Goal: Navigation & Orientation: Understand site structure

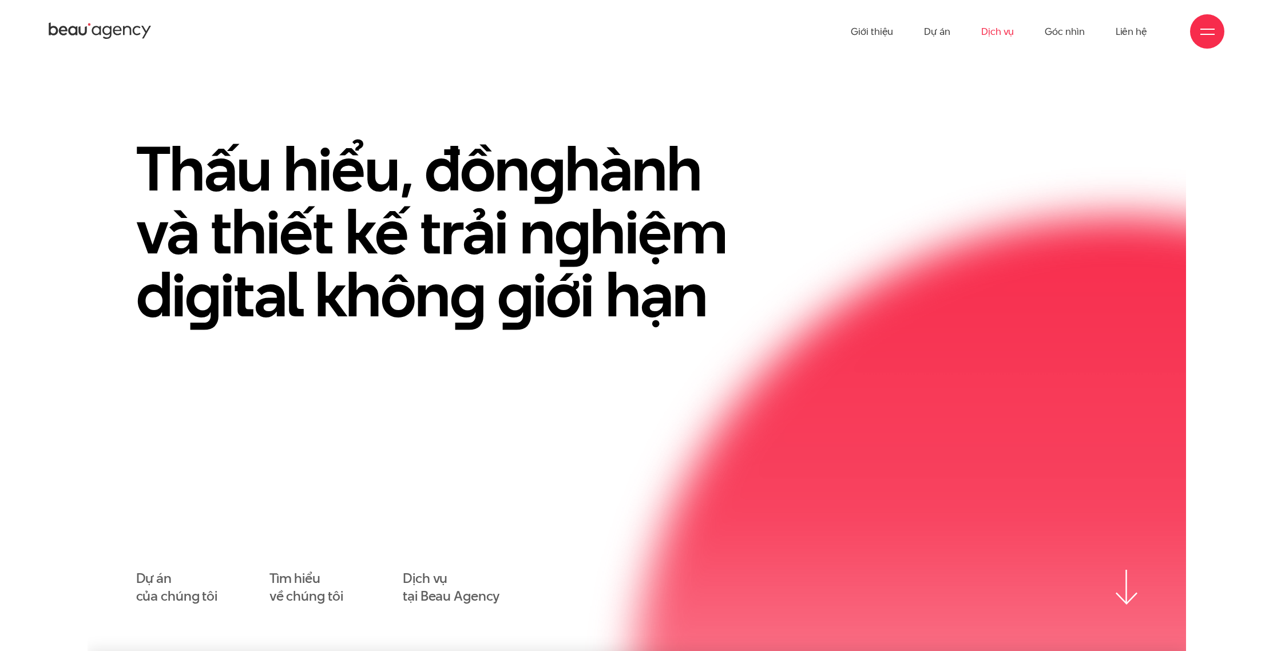
click at [992, 25] on link "Dịch vụ" at bounding box center [997, 31] width 33 height 63
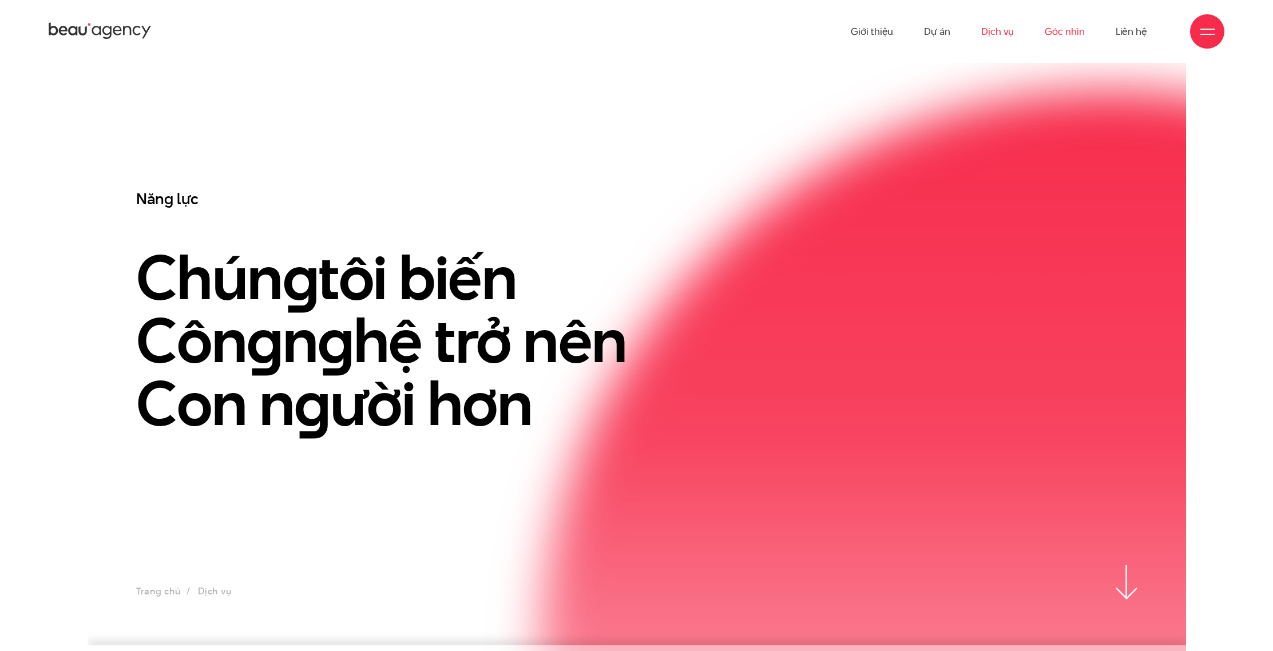
click at [1052, 32] on link "Góc nhìn" at bounding box center [1064, 31] width 39 height 63
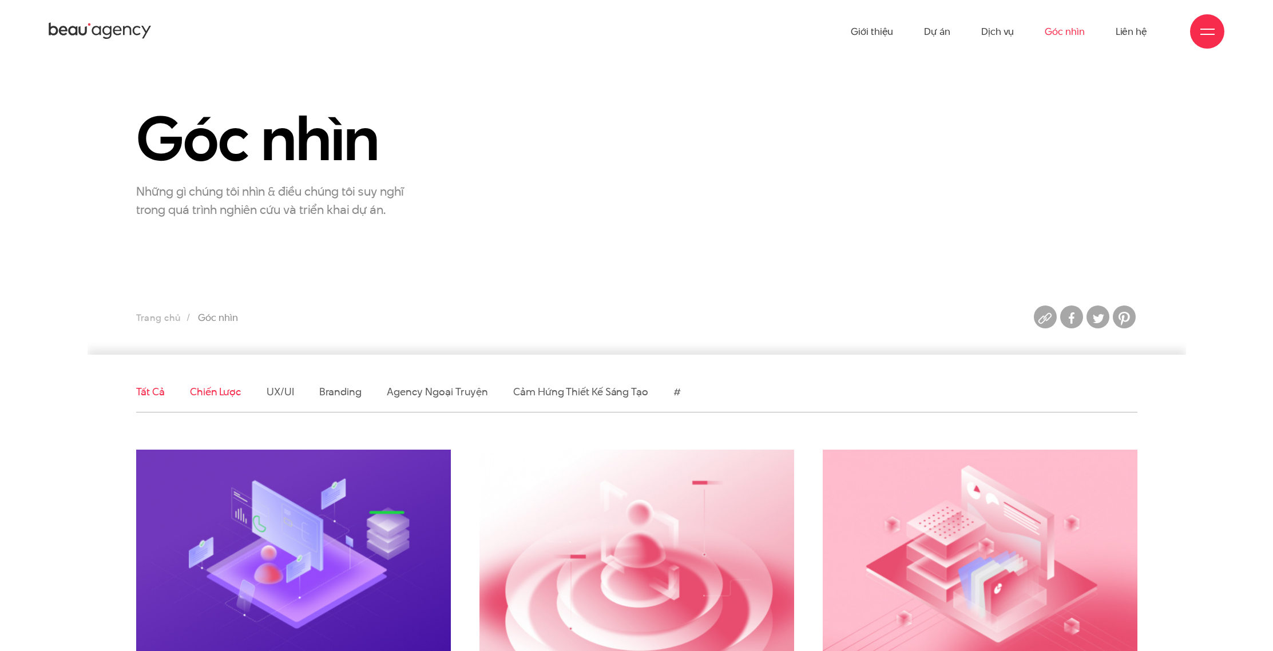
click at [215, 395] on link "Chiến lược" at bounding box center [215, 392] width 51 height 14
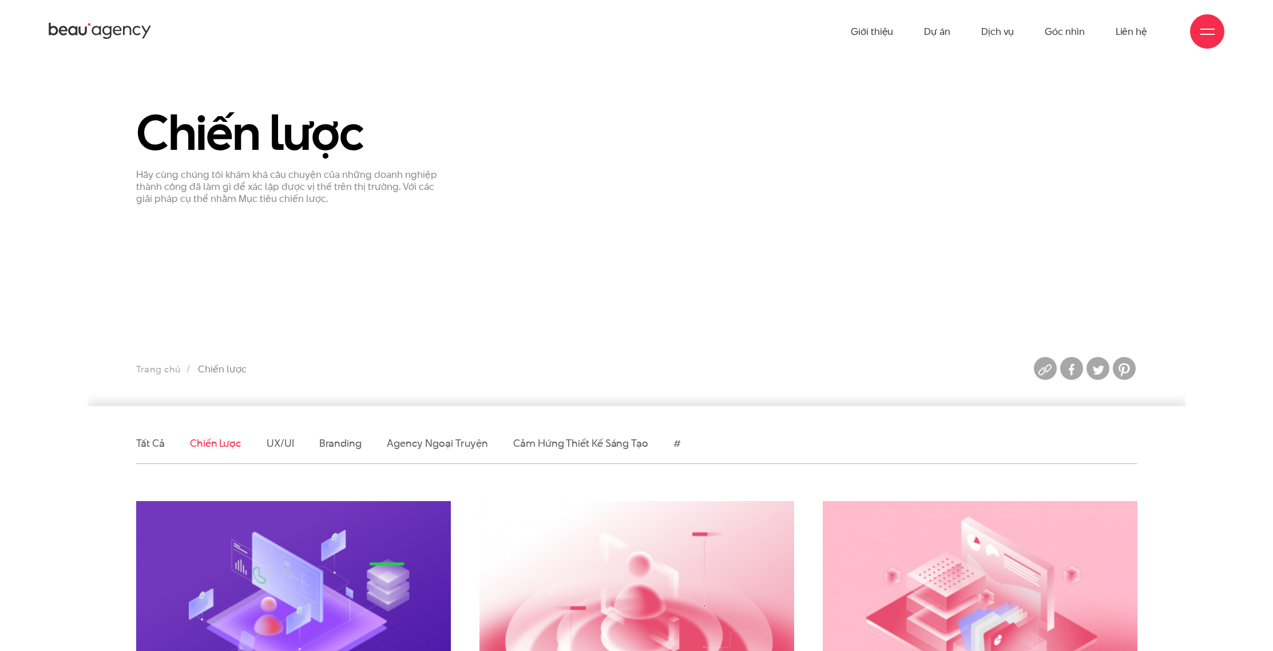
click at [110, 27] on icon at bounding box center [106, 32] width 9 height 13
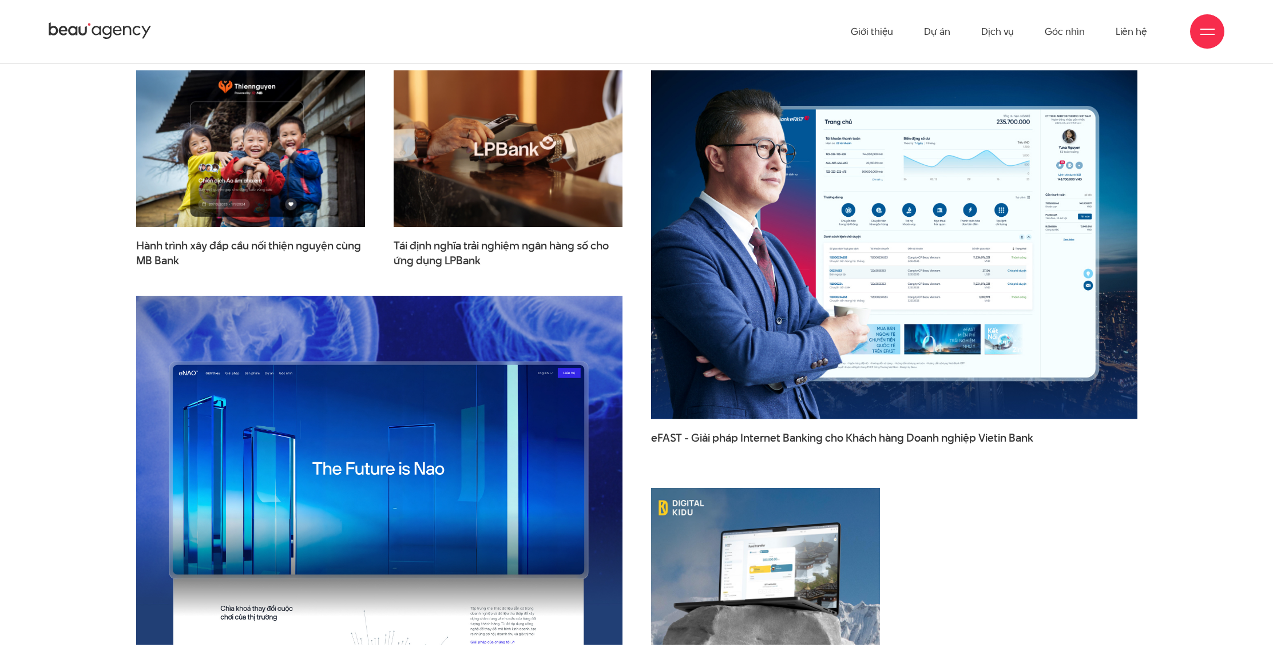
scroll to position [1093, 0]
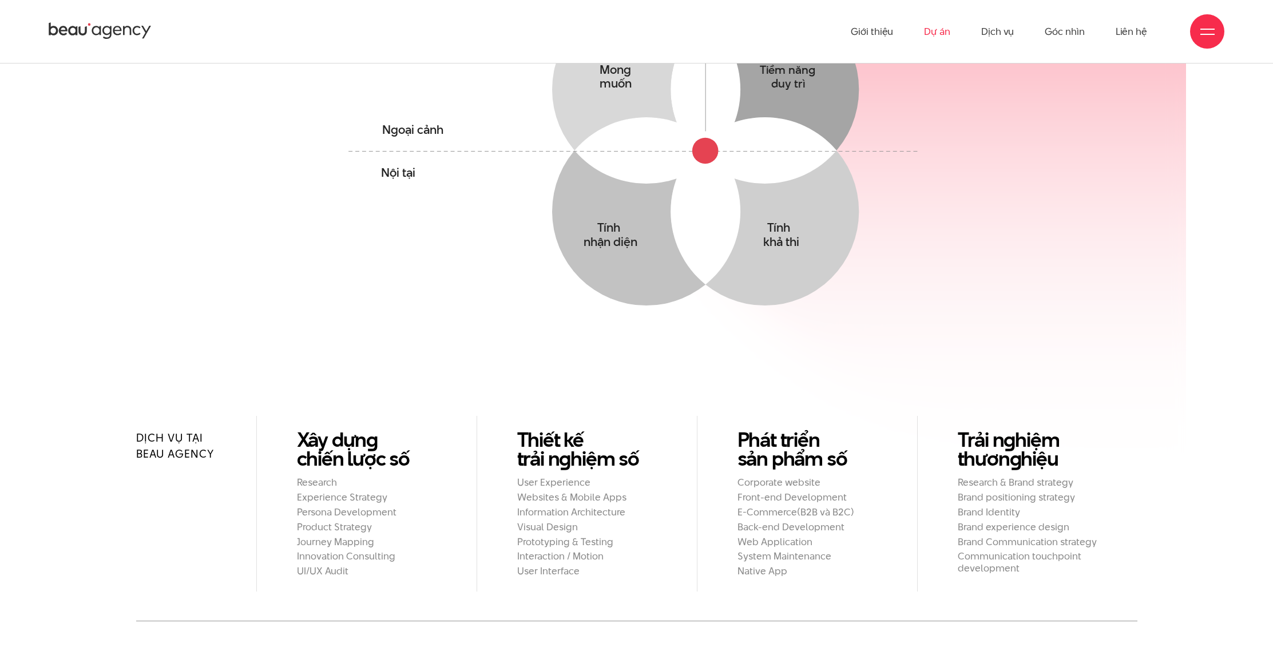
click at [944, 31] on link "Dự án" at bounding box center [937, 31] width 26 height 63
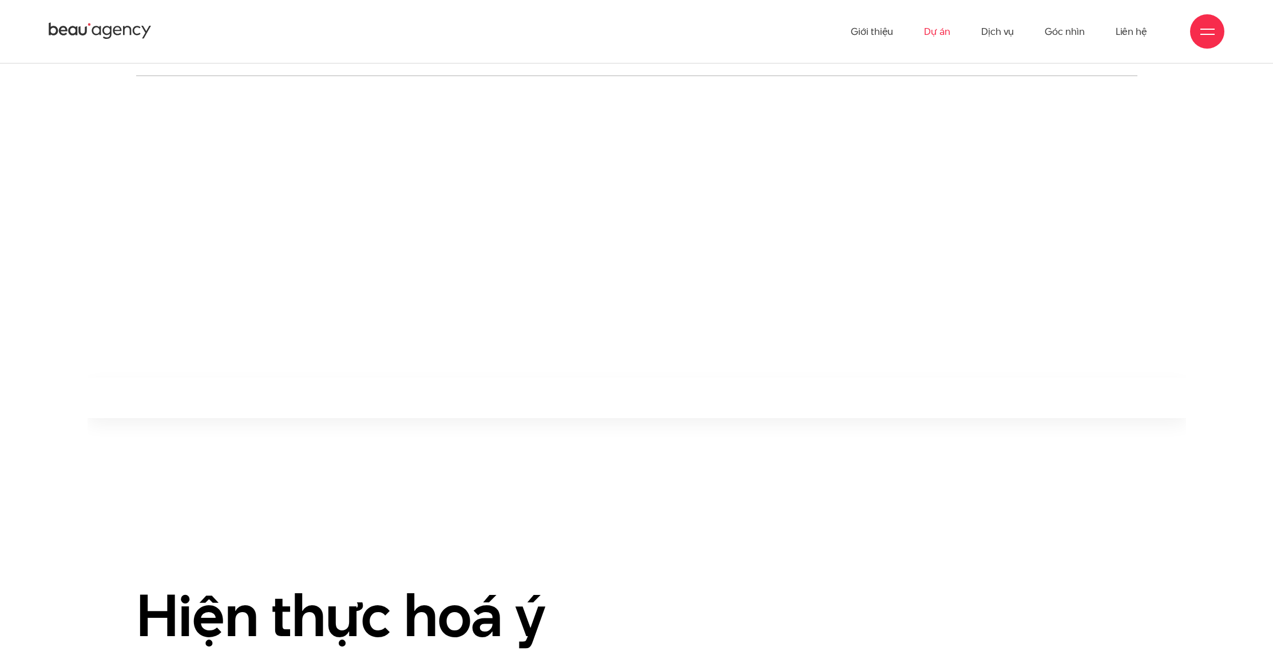
scroll to position [189, 0]
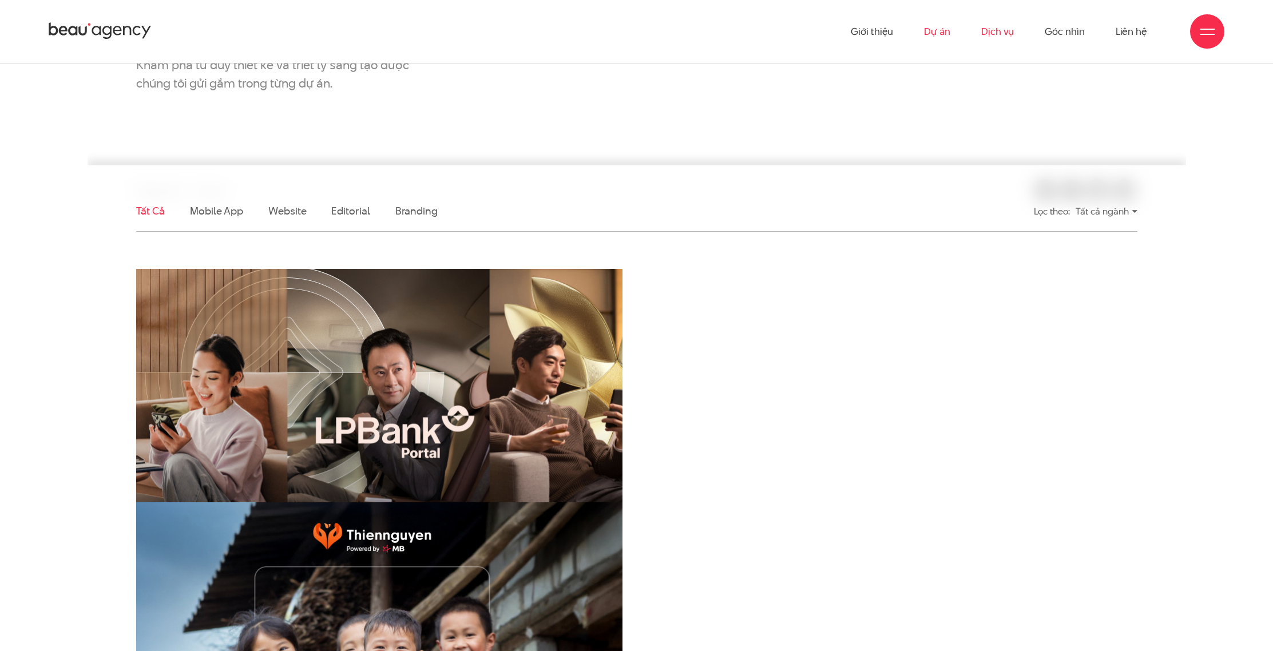
click at [983, 29] on link "Dịch vụ" at bounding box center [997, 31] width 33 height 63
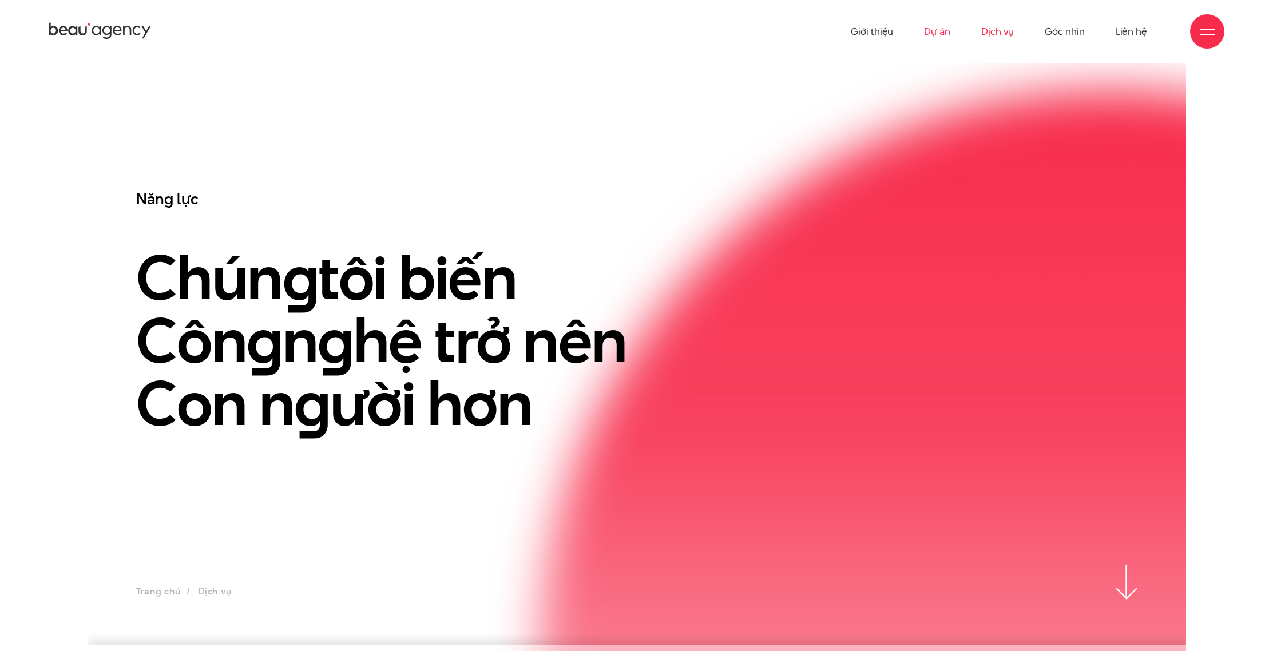
click at [937, 31] on link "Dự án" at bounding box center [937, 31] width 26 height 63
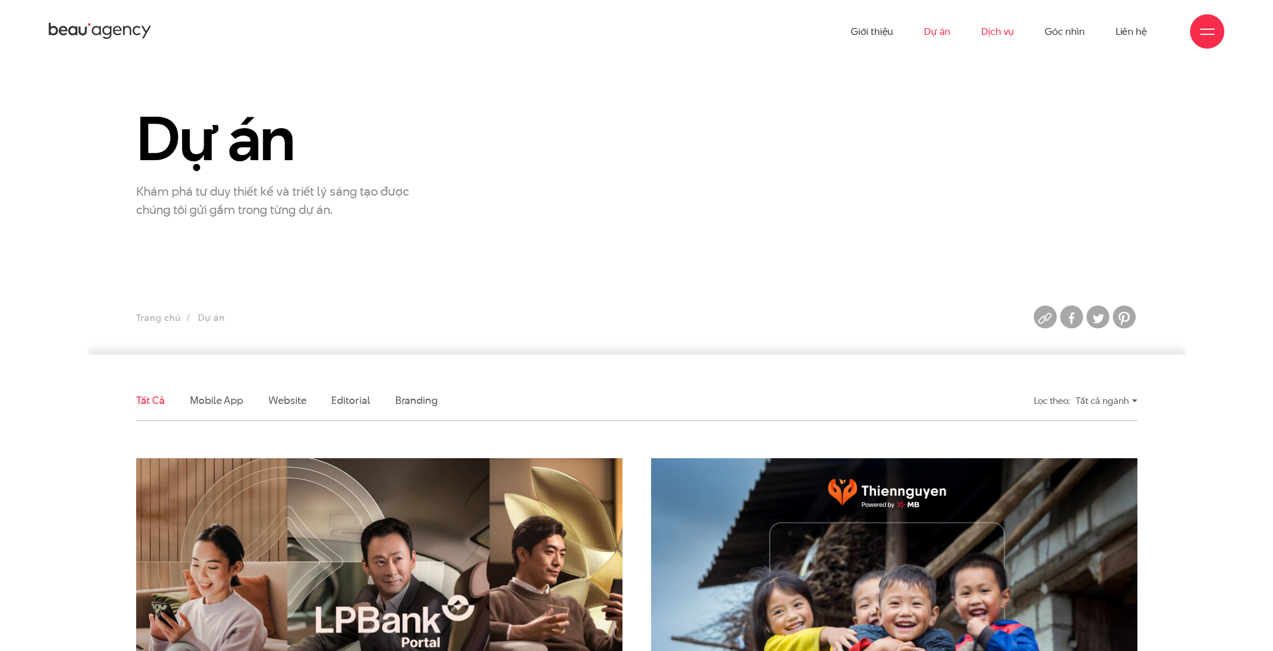
click at [1006, 32] on link "Dịch vụ" at bounding box center [997, 31] width 33 height 63
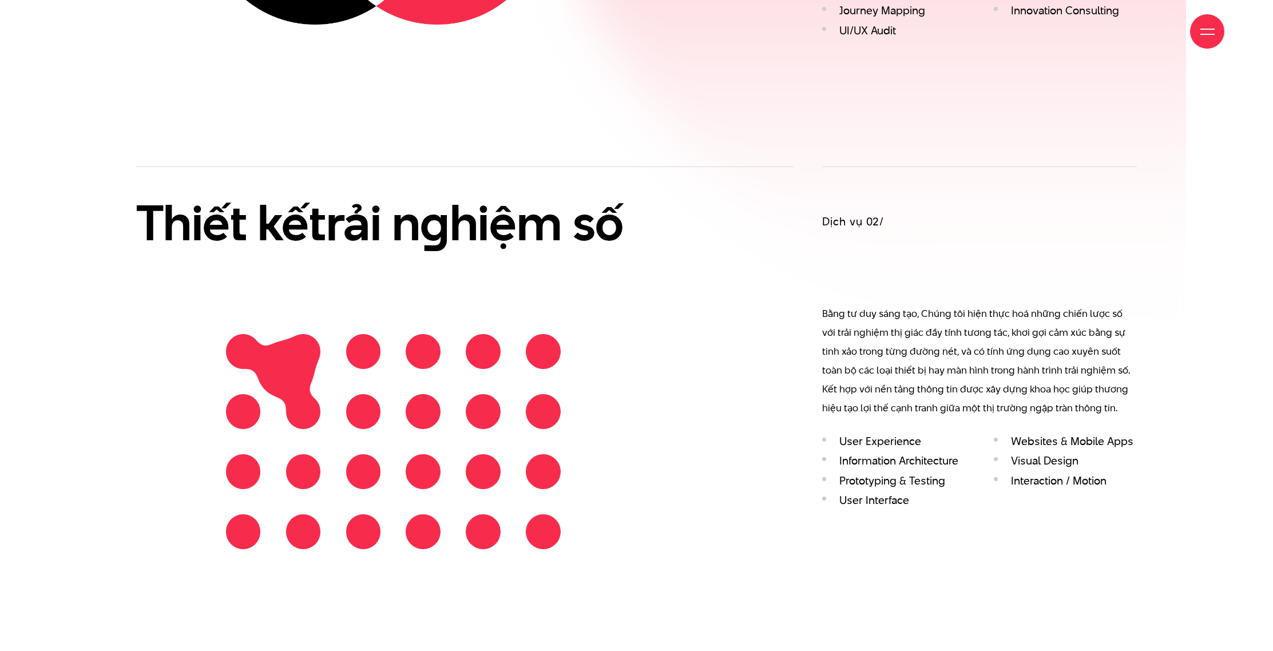
scroll to position [2046, 0]
